Goal: Transaction & Acquisition: Purchase product/service

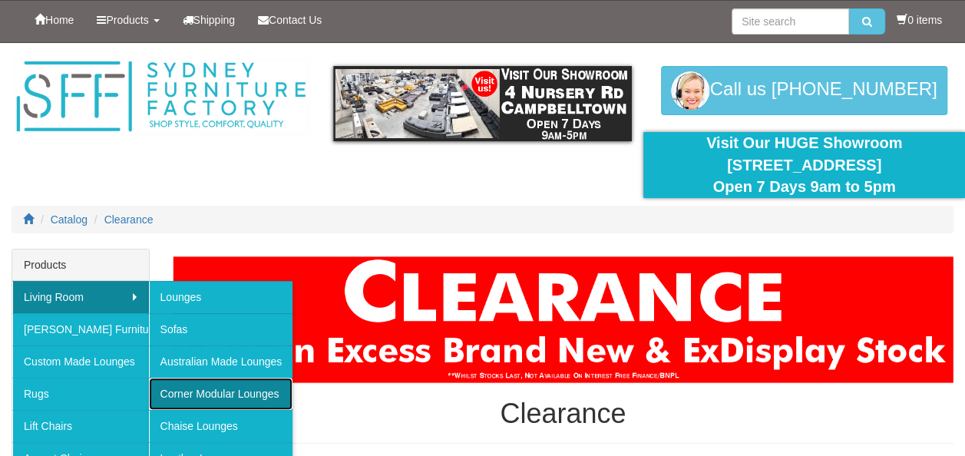
click at [176, 394] on link "Corner Modular Lounges" at bounding box center [221, 394] width 144 height 32
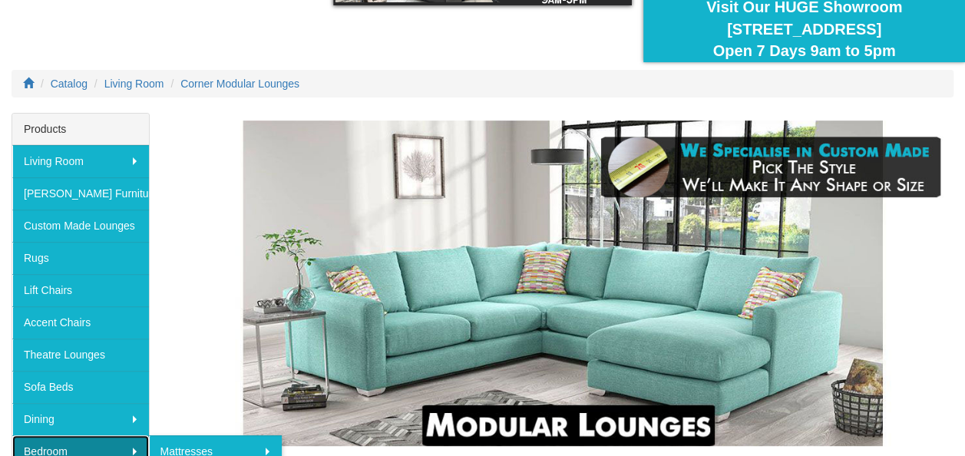
scroll to position [127, 0]
